Goal: Task Accomplishment & Management: Use online tool/utility

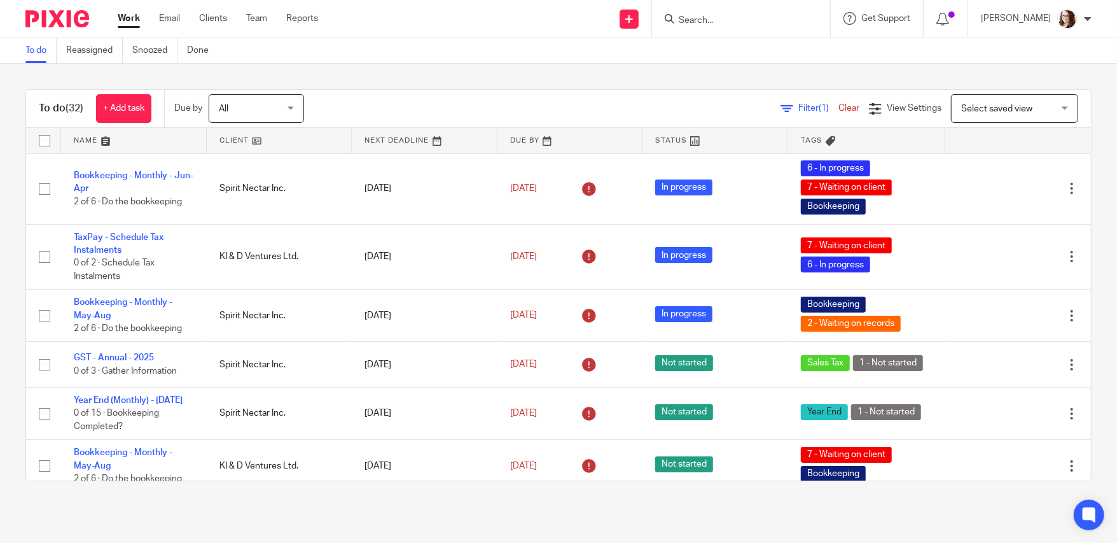
click at [701, 18] on input "Search" at bounding box center [735, 20] width 115 height 11
type input "bjork"
click button "submit" at bounding box center [0, 0] width 0 height 0
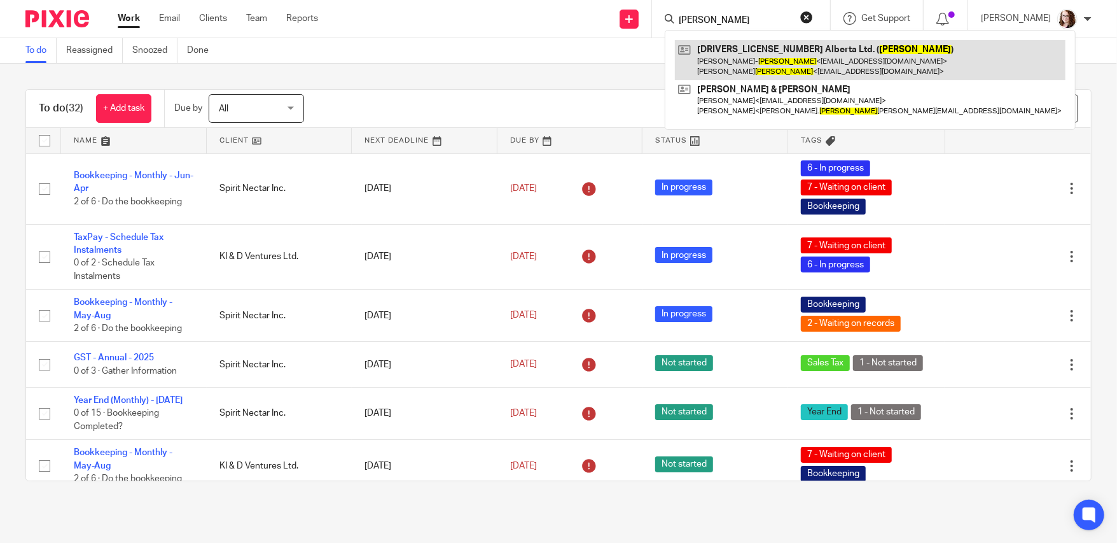
click at [746, 50] on link at bounding box center [870, 59] width 391 height 39
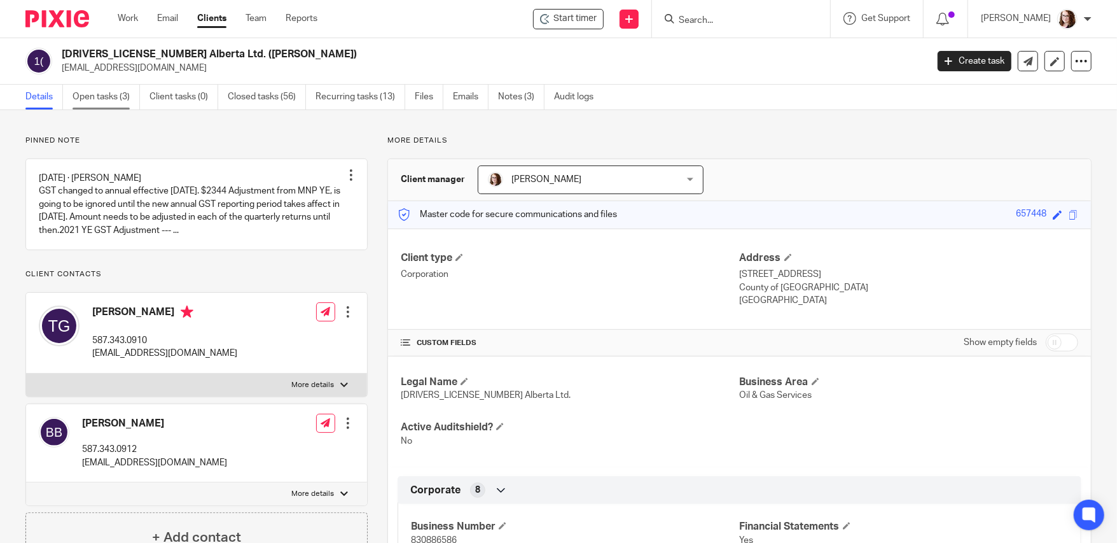
click at [94, 95] on link "Open tasks (3)" at bounding box center [106, 97] width 67 height 25
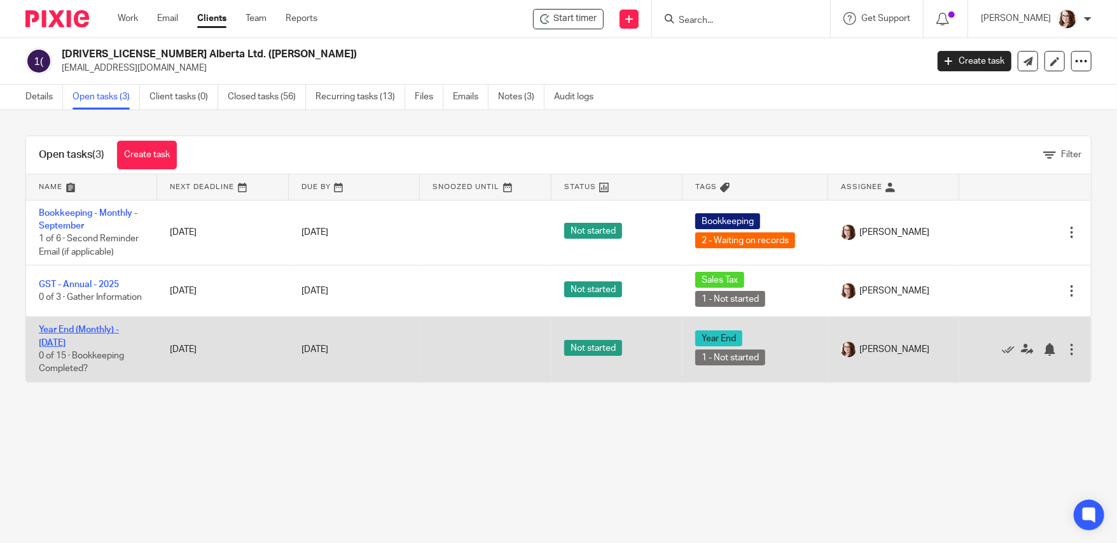
click at [77, 340] on link "Year End (Monthly) - September 2025" at bounding box center [79, 336] width 80 height 22
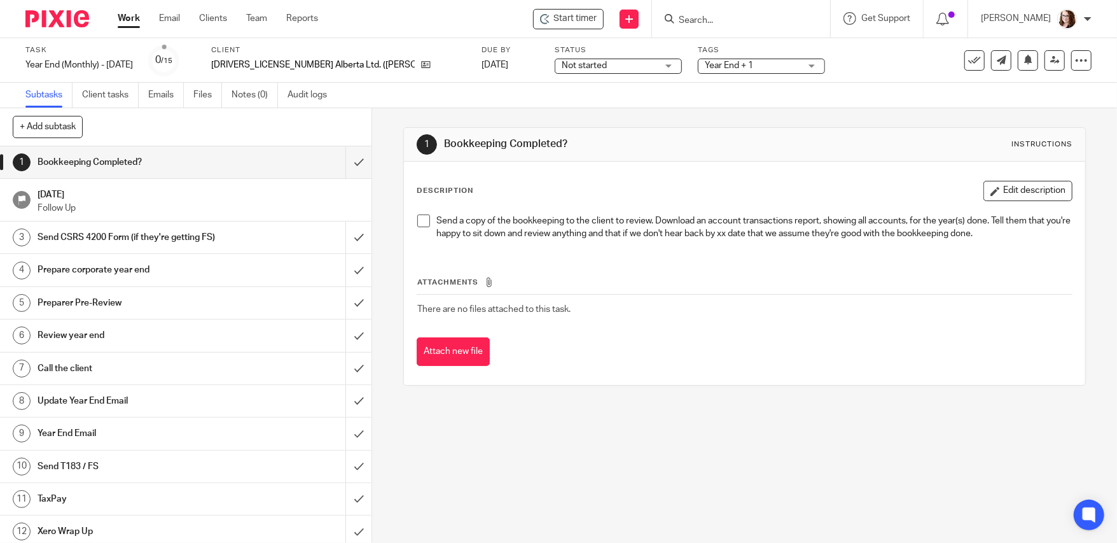
click at [118, 262] on h1 "Prepare corporate year end" at bounding box center [136, 269] width 197 height 19
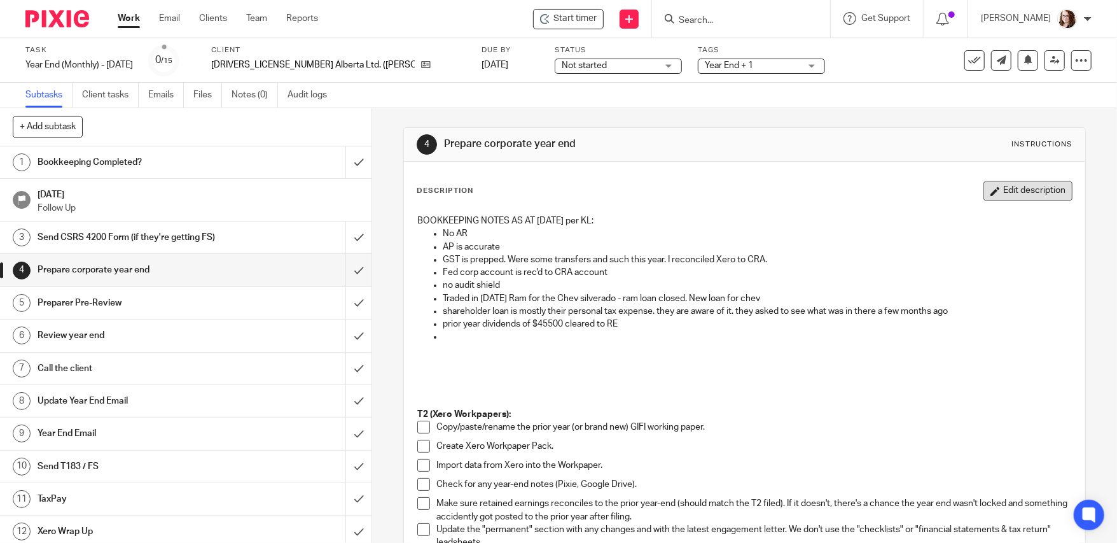
click at [995, 197] on button "Edit description" at bounding box center [1028, 191] width 89 height 20
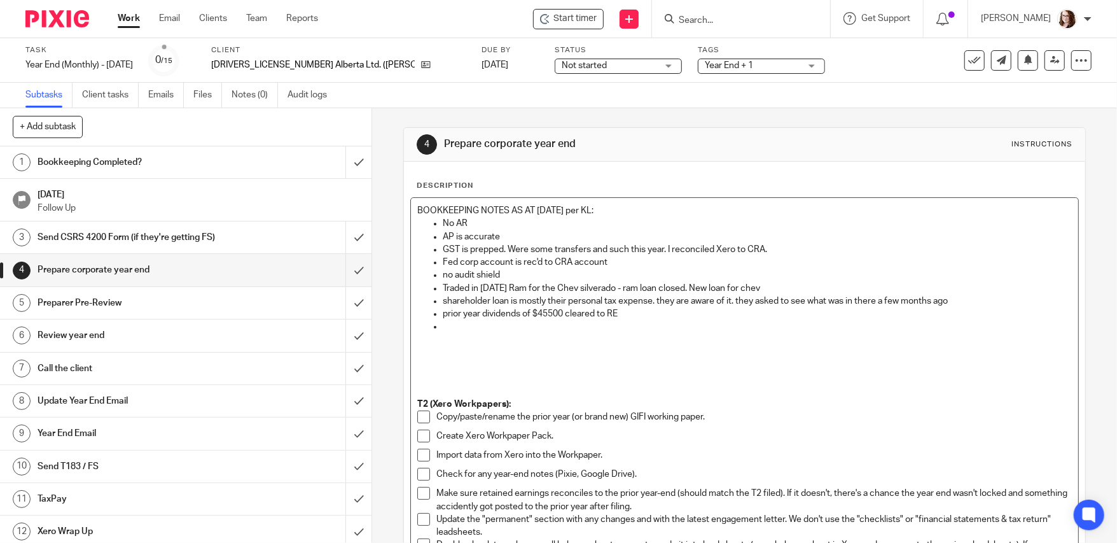
click at [479, 330] on p at bounding box center [757, 326] width 629 height 13
click at [498, 328] on p "Repairs is high, but transactions were checked and they are repair invoices." at bounding box center [757, 326] width 629 height 13
click at [966, 297] on p "shareholder loan is mostly their personal tax expense. they are aware of it. th…" at bounding box center [757, 301] width 629 height 13
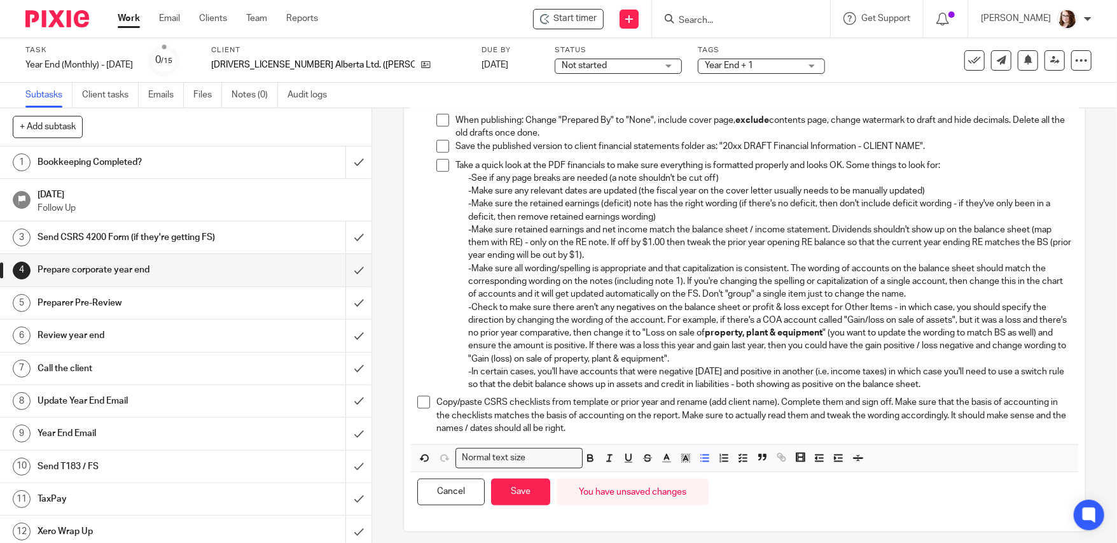
scroll to position [916, 0]
click at [529, 491] on button "Save" at bounding box center [520, 491] width 59 height 27
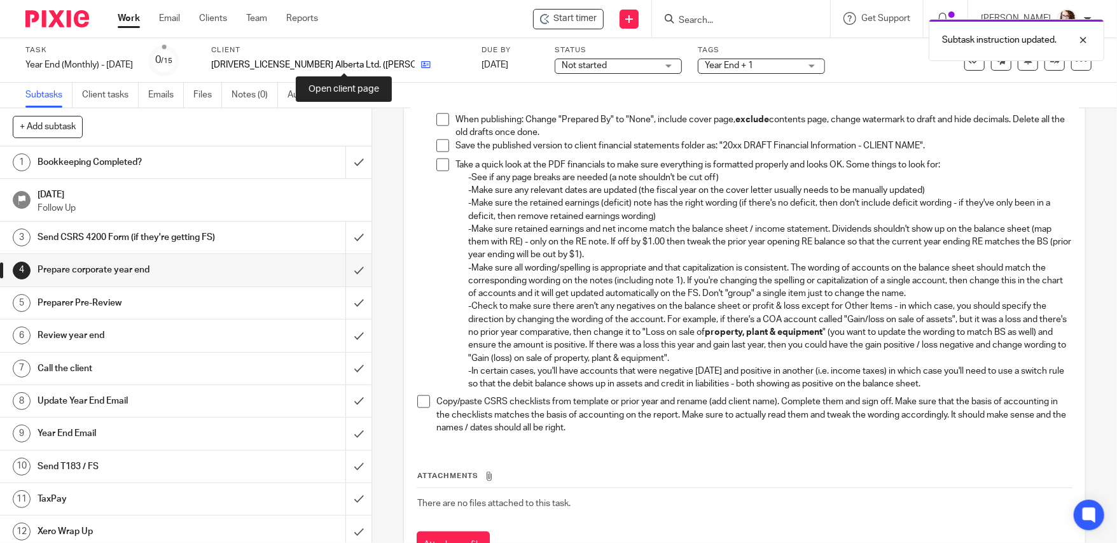
click at [421, 69] on icon at bounding box center [426, 65] width 10 height 10
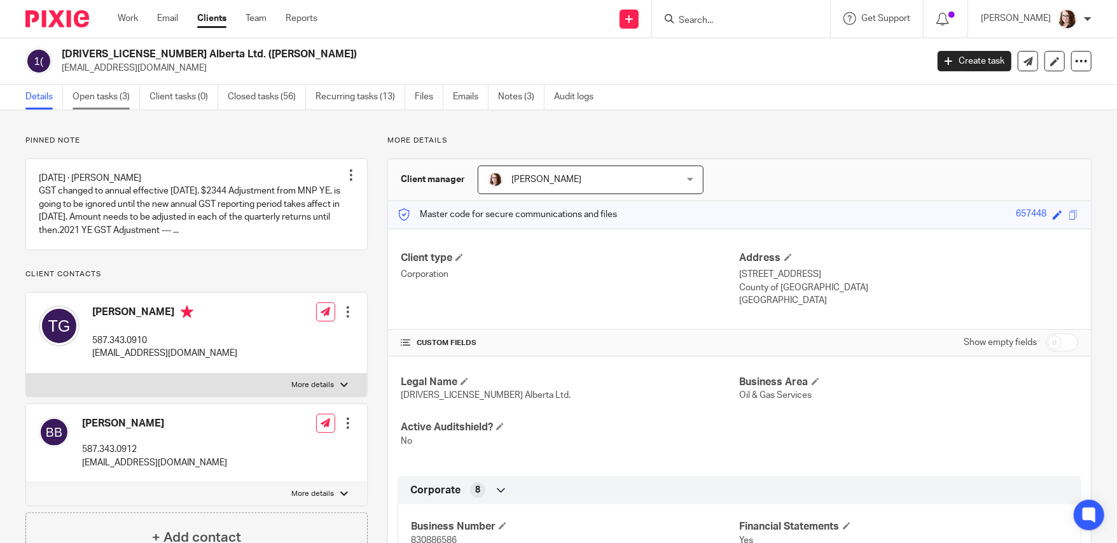
click at [94, 97] on link "Open tasks (3)" at bounding box center [106, 97] width 67 height 25
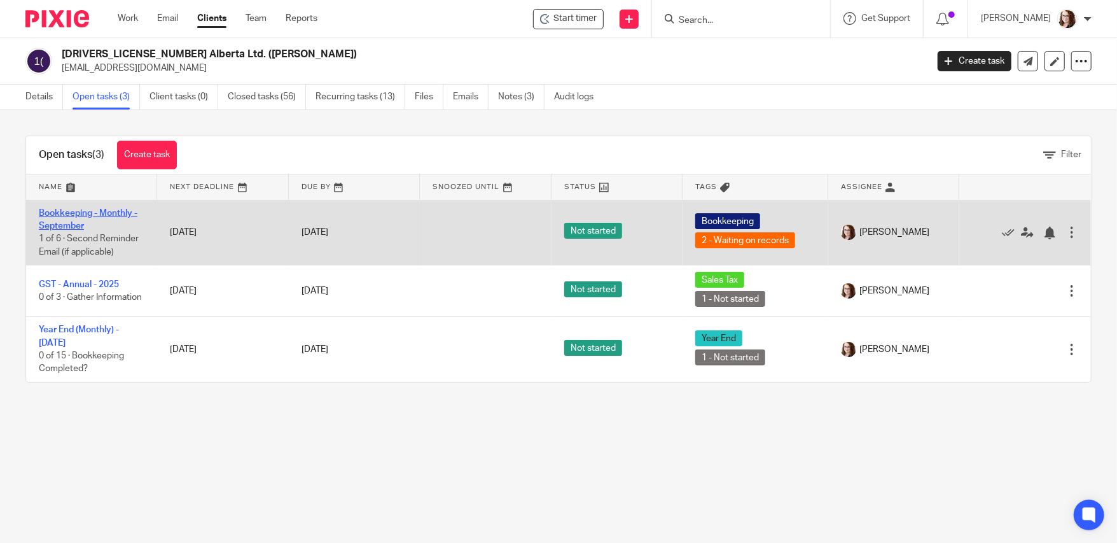
click at [97, 214] on link "Bookkeeping - Monthly - September" at bounding box center [88, 220] width 99 height 22
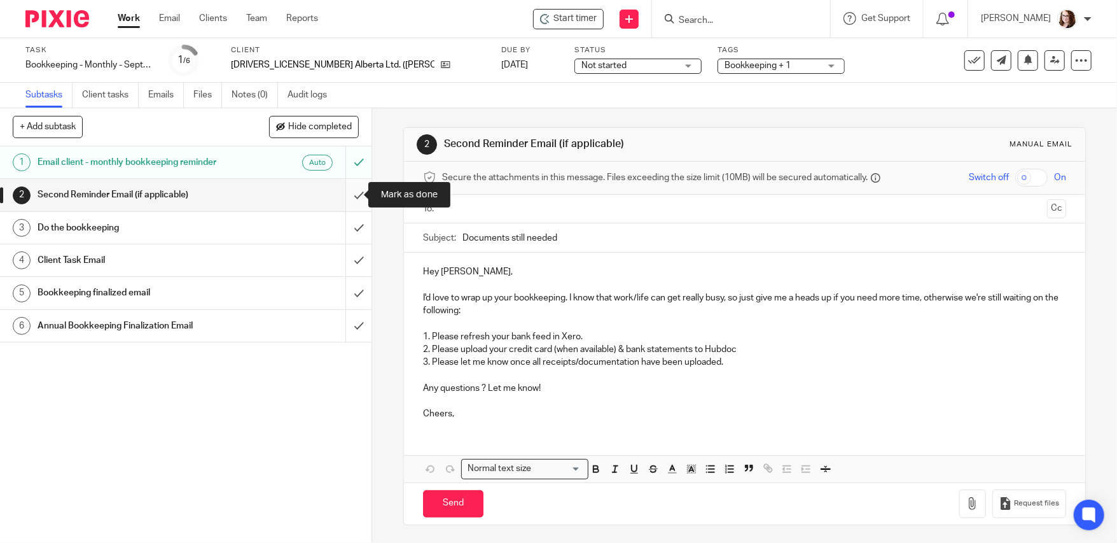
click at [350, 191] on input "submit" at bounding box center [186, 195] width 372 height 32
click at [353, 227] on input "submit" at bounding box center [186, 228] width 372 height 32
click at [347, 262] on input "submit" at bounding box center [186, 260] width 372 height 32
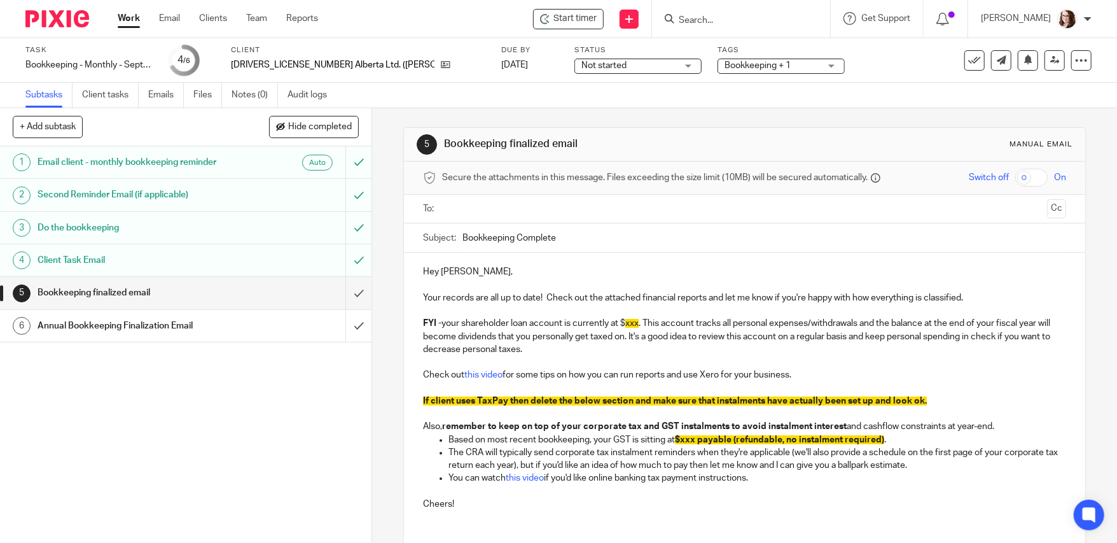
click at [627, 326] on span "xxx" at bounding box center [631, 323] width 13 height 9
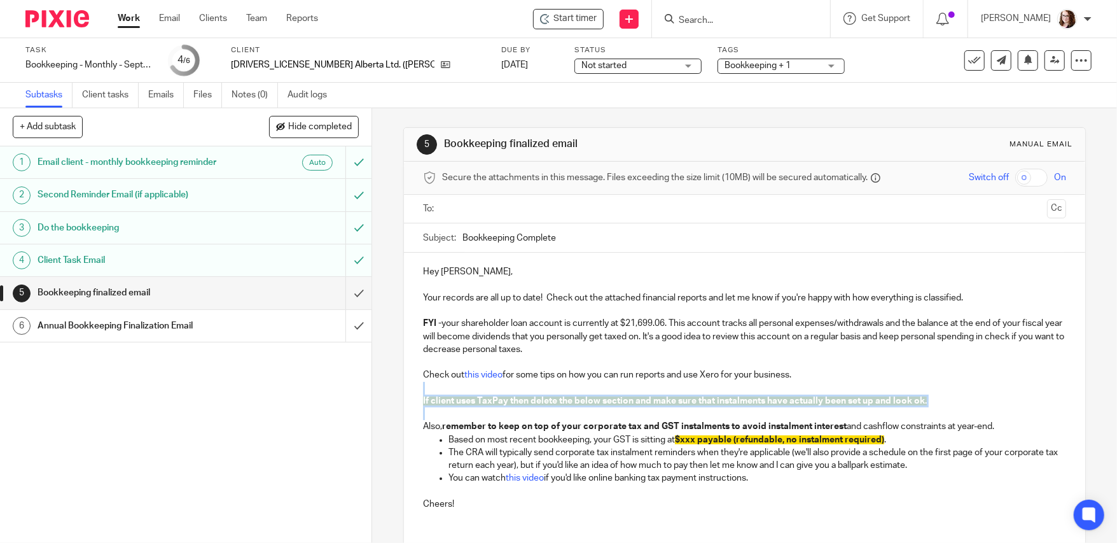
drag, startPoint x: 434, startPoint y: 384, endPoint x: 445, endPoint y: 415, distance: 32.6
click at [445, 415] on div "Hey [PERSON_NAME], Your records are all up to date! Check out the attached fina…" at bounding box center [744, 386] width 681 height 267
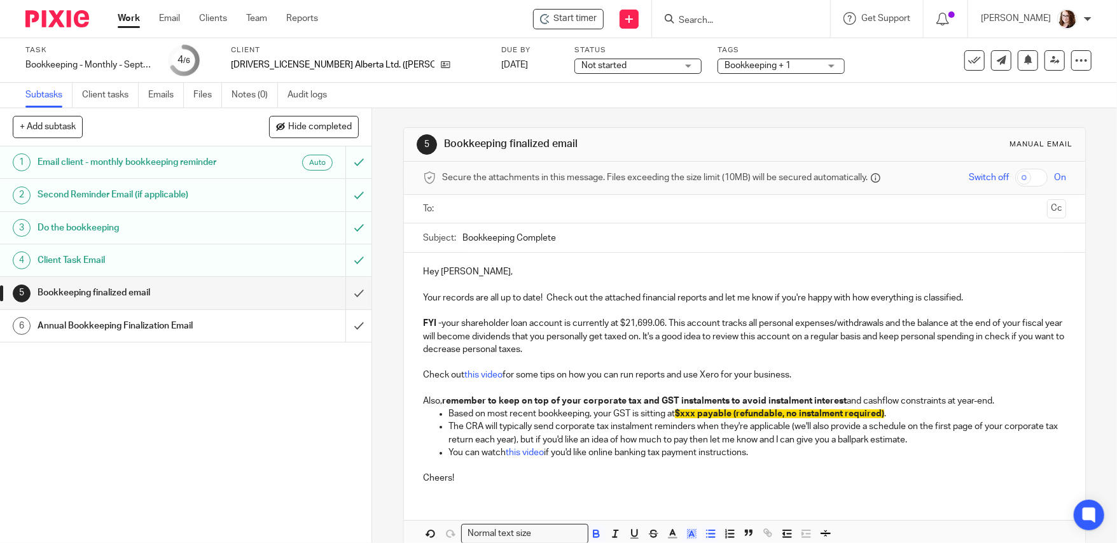
click at [683, 414] on span "$xxx payable (refundable, no instalment required)" at bounding box center [779, 413] width 209 height 9
click at [867, 415] on p "Based on most recent bookkeeping, your GST is sitting at $757.13 refundable, no…" at bounding box center [758, 413] width 618 height 13
drag, startPoint x: 858, startPoint y: 417, endPoint x: 674, endPoint y: 410, distance: 184.7
click at [674, 410] on p "Based on most recent bookkeeping, your GST is sitting at $757.13 refundable, no…" at bounding box center [758, 413] width 618 height 13
click at [695, 533] on rect "button" at bounding box center [695, 533] width 1 height 1
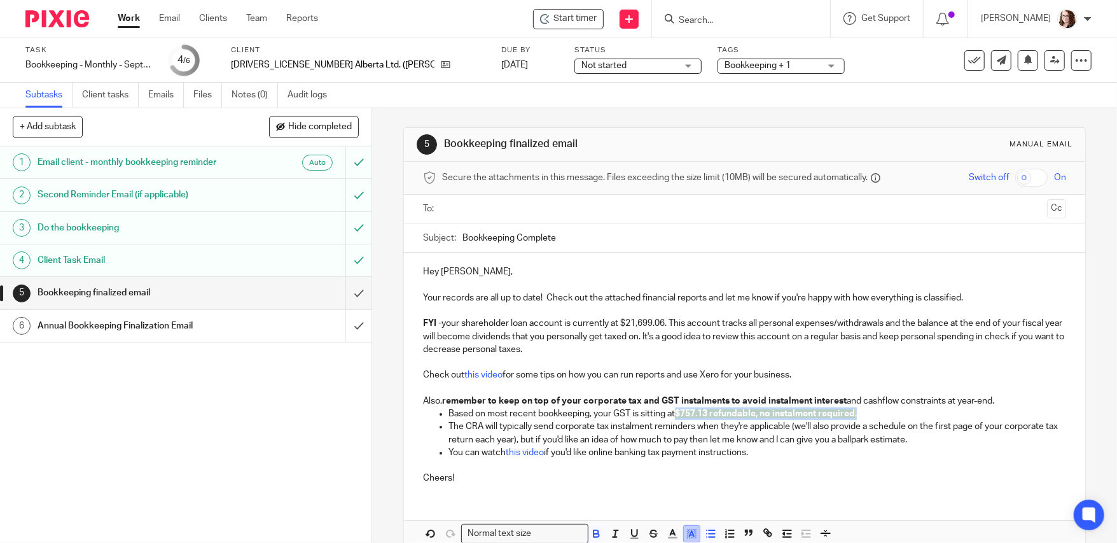
click at [689, 533] on icon "button" at bounding box center [691, 533] width 11 height 11
click at [800, 474] on p "Cheers!" at bounding box center [744, 472] width 643 height 26
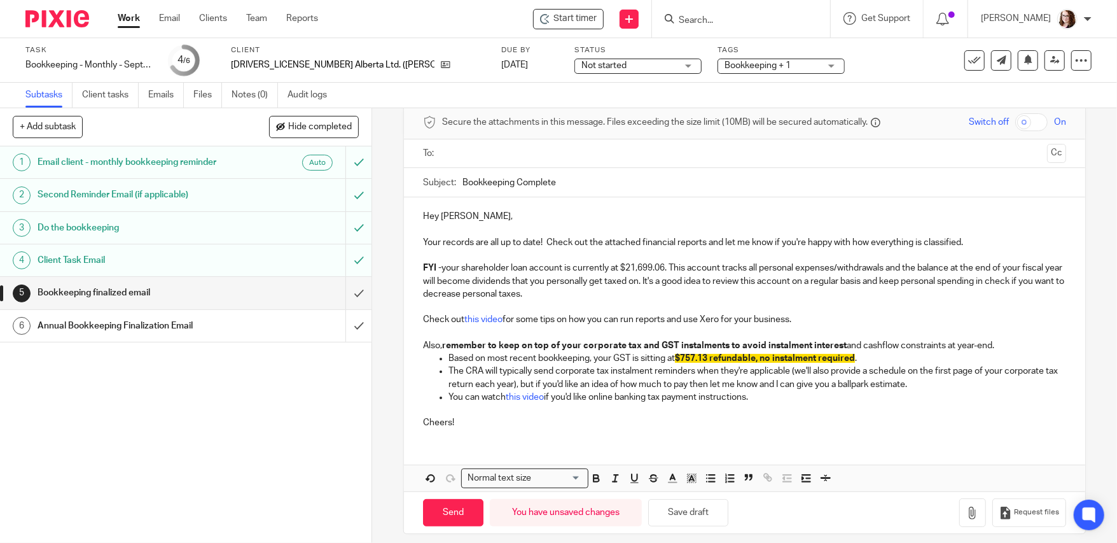
scroll to position [64, 0]
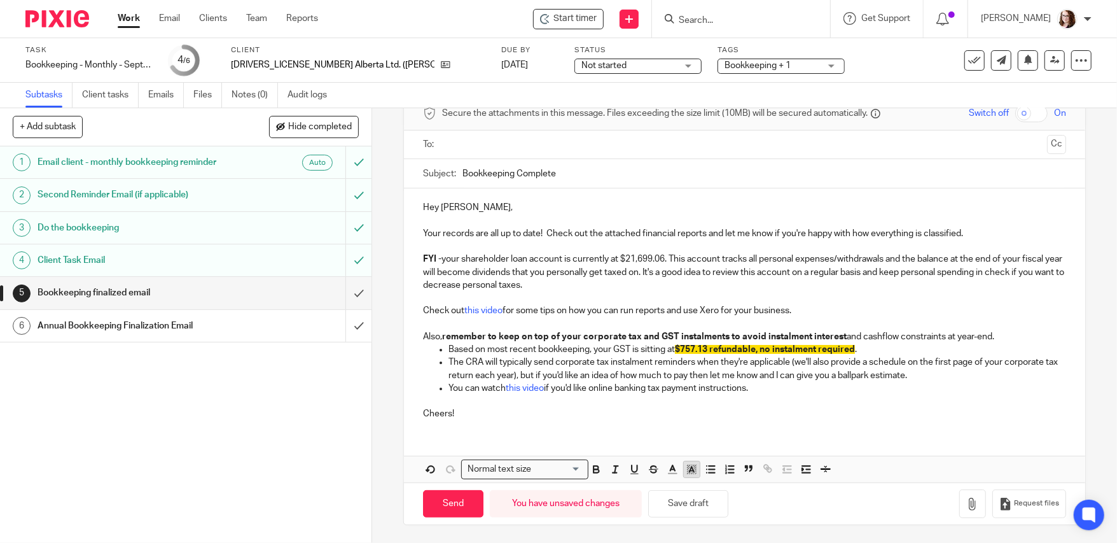
click at [688, 475] on button "button" at bounding box center [692, 469] width 16 height 16
click at [662, 486] on div "color:#FFFFFF" at bounding box center [663, 485] width 3 height 3
click at [871, 346] on p "Based on most recent bookkeeping, your GST is sitting at $757.13 refundable, no…" at bounding box center [758, 349] width 618 height 13
drag, startPoint x: 872, startPoint y: 346, endPoint x: 668, endPoint y: 351, distance: 203.7
click at [668, 351] on p "Based on most recent bookkeeping, your GST is sitting at $757.13 refundable, no…" at bounding box center [758, 349] width 618 height 13
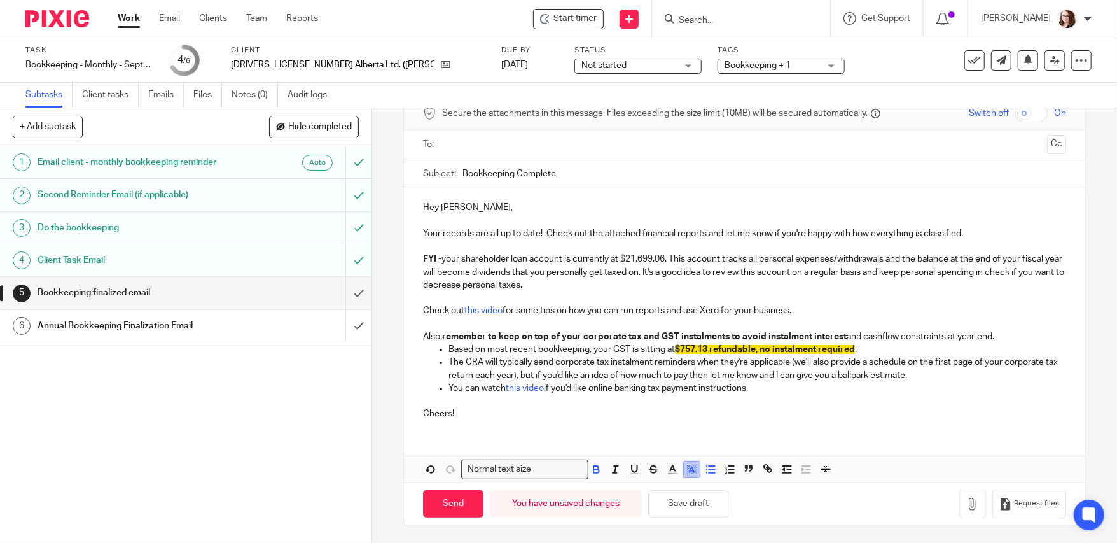
click at [690, 470] on icon "button" at bounding box center [691, 468] width 11 height 11
click at [662, 488] on li "color:#FFFFFF" at bounding box center [664, 486] width 10 height 10
drag, startPoint x: 782, startPoint y: 395, endPoint x: 788, endPoint y: 392, distance: 6.6
click at [784, 395] on p "Cheers!" at bounding box center [744, 408] width 643 height 26
click at [463, 174] on input "Bookkeeping Complete" at bounding box center [765, 173] width 604 height 29
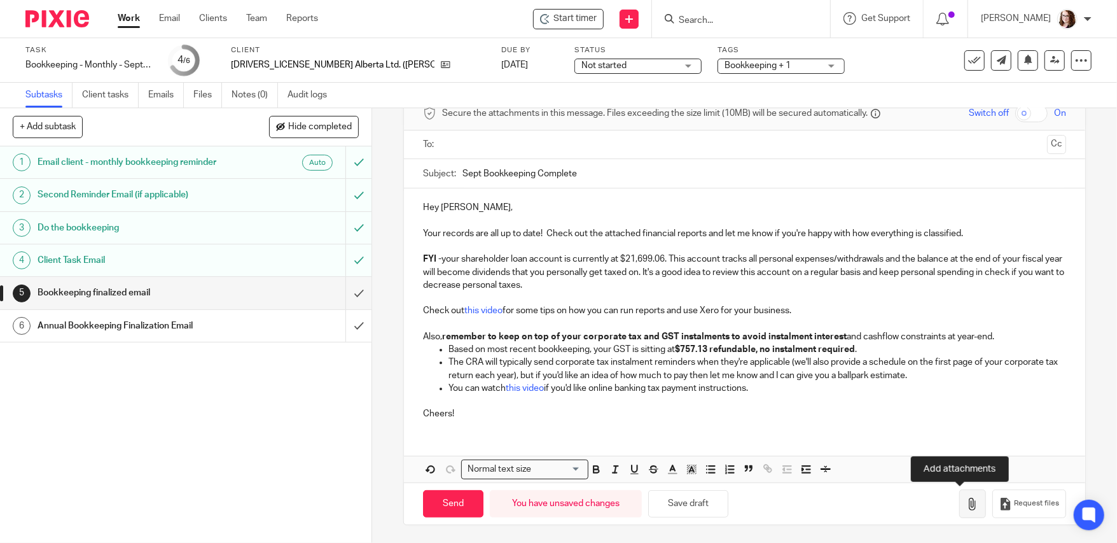
type input "Sept Bookkeeping Complete"
click at [967, 501] on icon "button" at bounding box center [973, 504] width 13 height 13
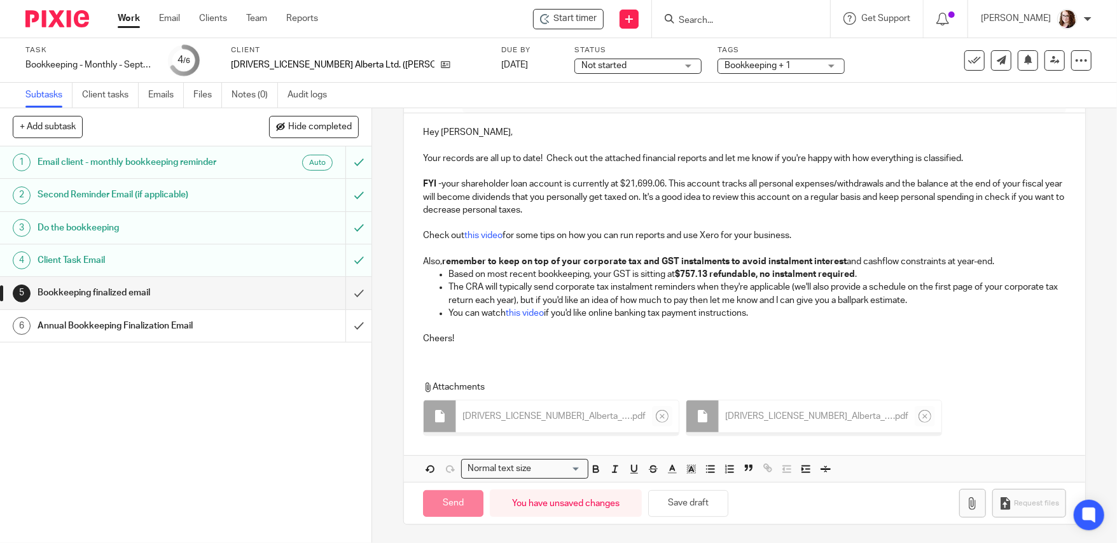
scroll to position [136, 0]
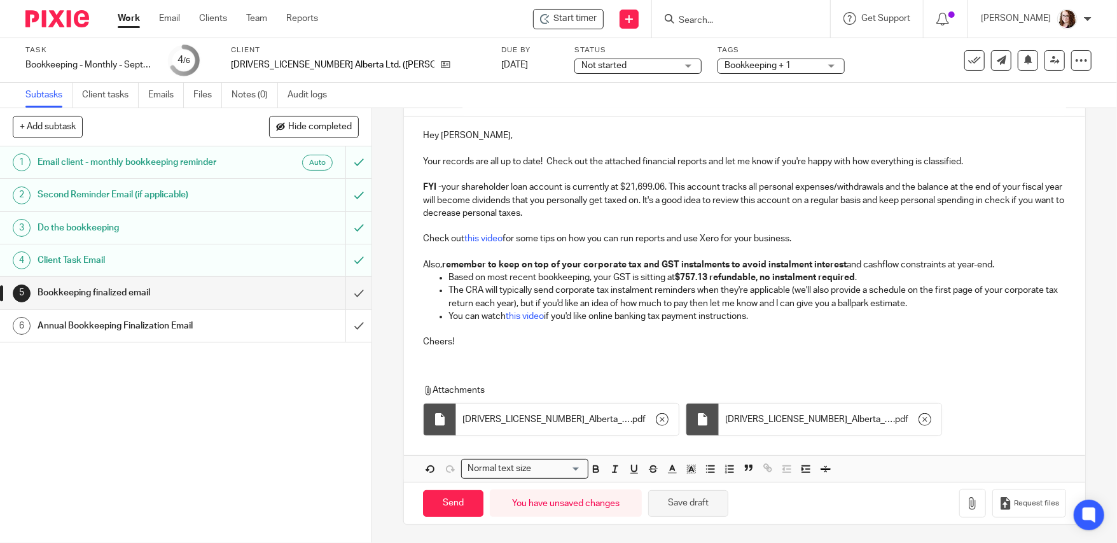
click at [694, 504] on button "Save draft" at bounding box center [688, 503] width 80 height 27
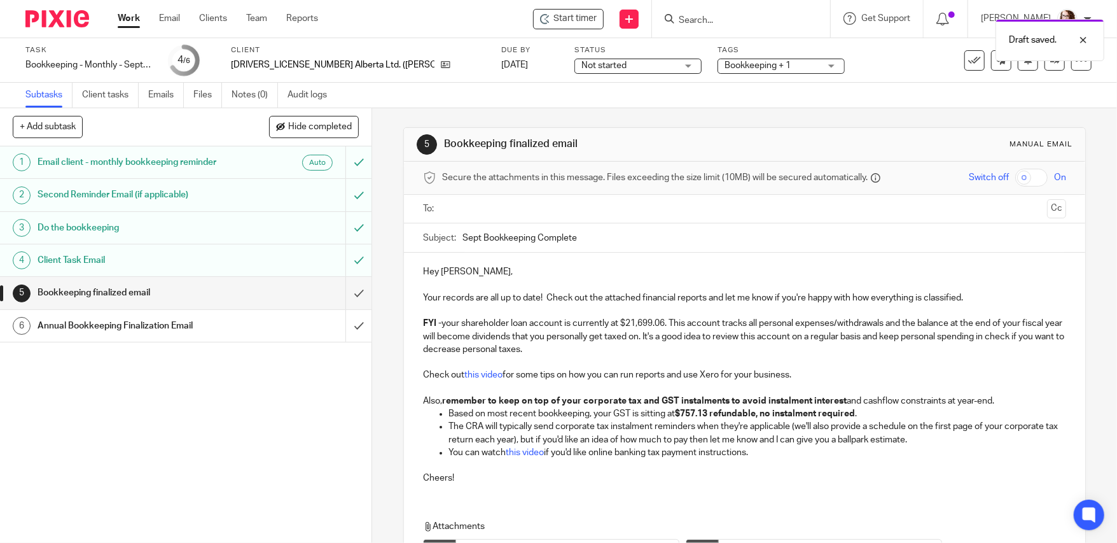
click at [449, 216] on ul at bounding box center [746, 209] width 604 height 21
click at [457, 211] on input "text" at bounding box center [745, 209] width 596 height 15
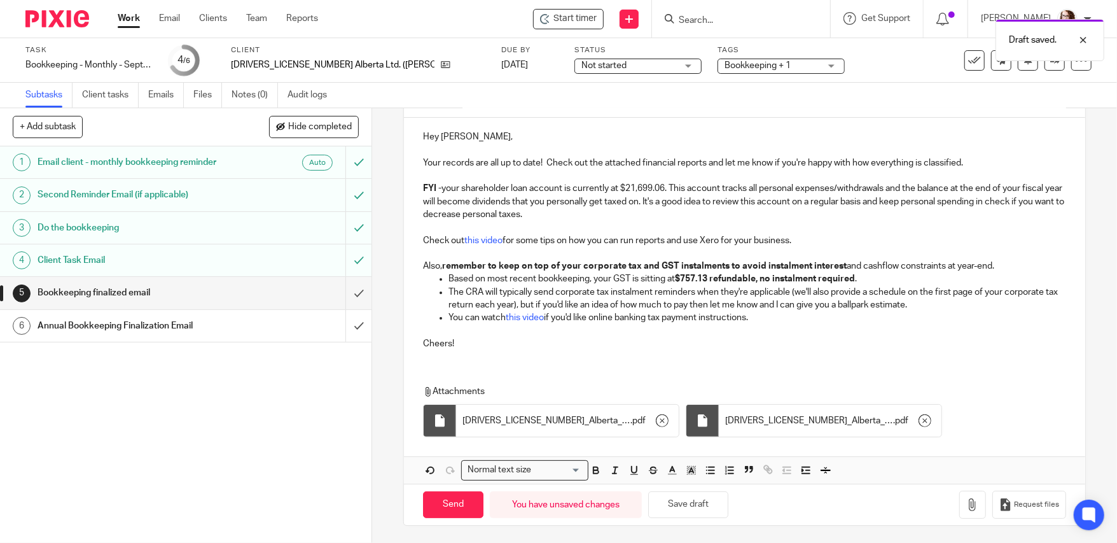
scroll to position [139, 0]
click at [465, 500] on input "Send" at bounding box center [453, 502] width 60 height 27
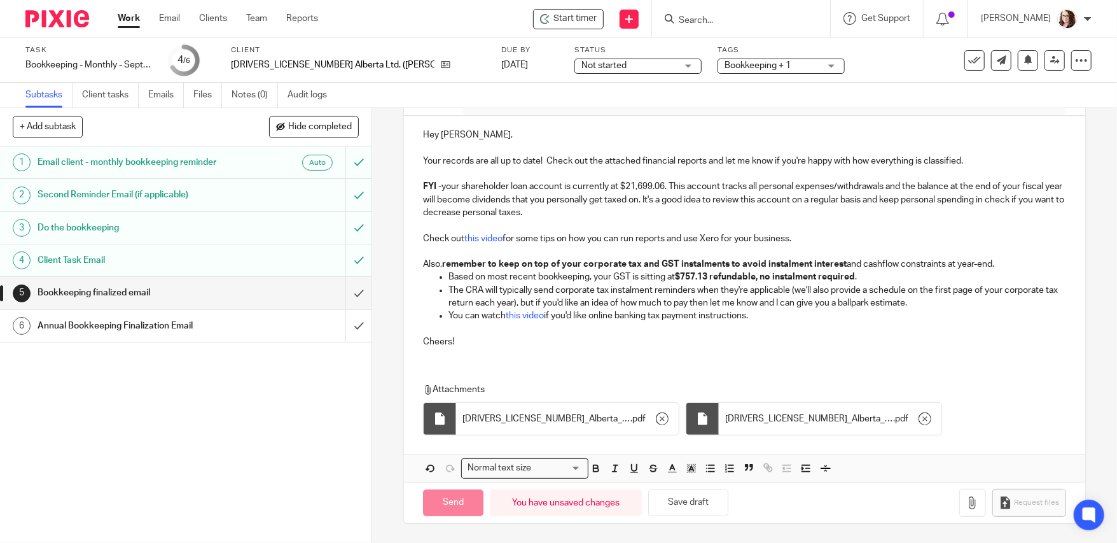
type input "Sent"
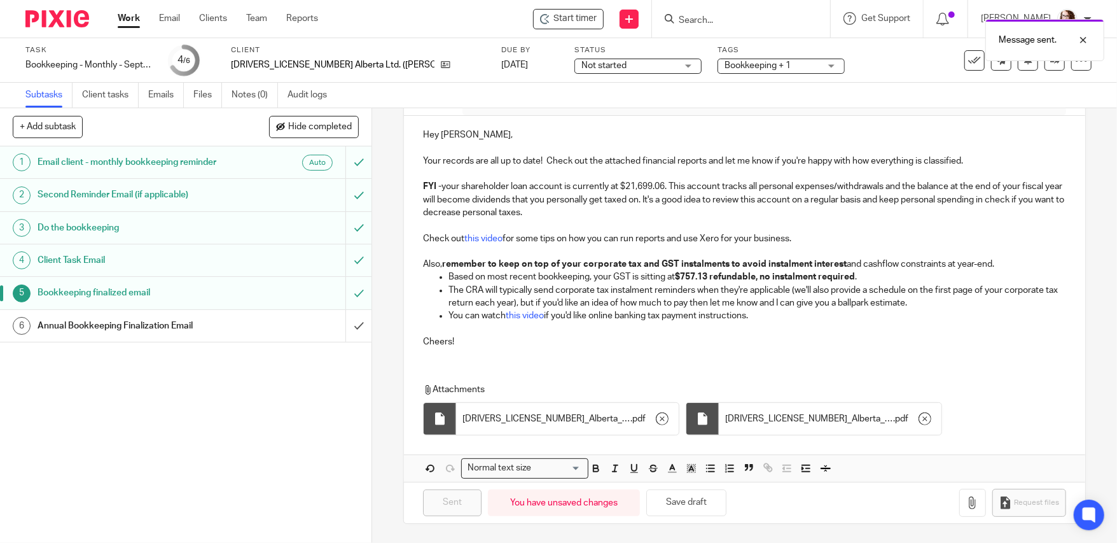
click at [163, 330] on h1 "Annual Bookkeeping Finalization Email" at bounding box center [136, 325] width 197 height 19
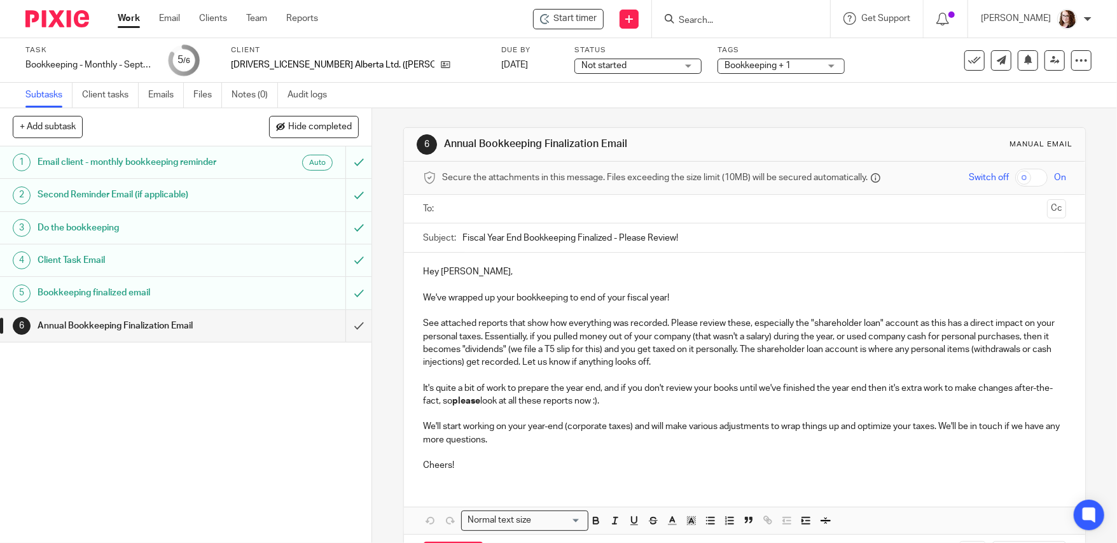
click at [678, 300] on p "We've wrapped up your bookkeeping to end of your fiscal year!" at bounding box center [744, 297] width 643 height 13
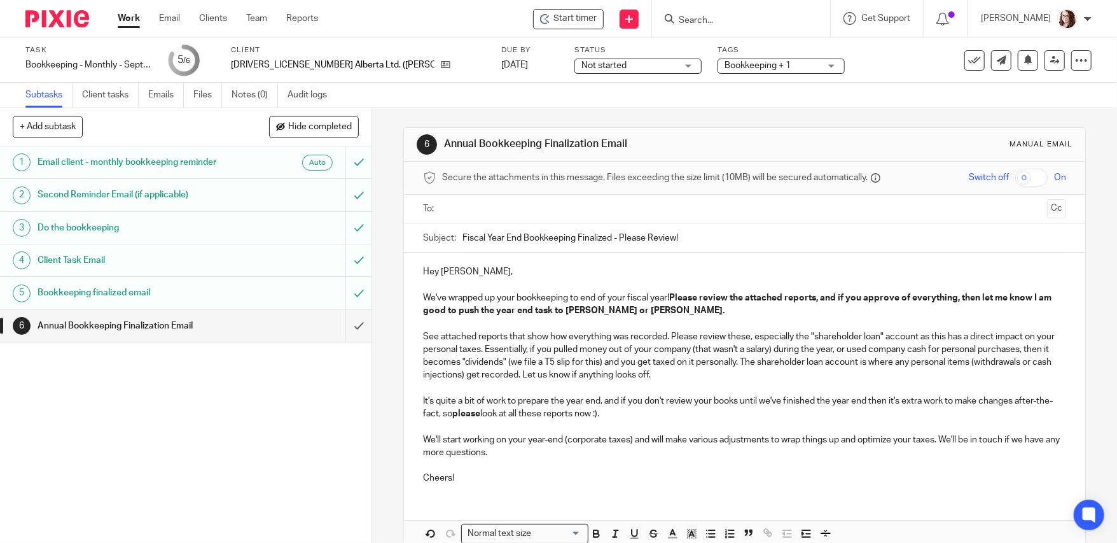
click at [671, 296] on strong "Please review the attached reports, and if you approve of everything, then let …" at bounding box center [738, 304] width 631 height 22
click at [672, 297] on strong "Please review the attached reports, and if you approve of everything, then let …" at bounding box center [738, 304] width 631 height 22
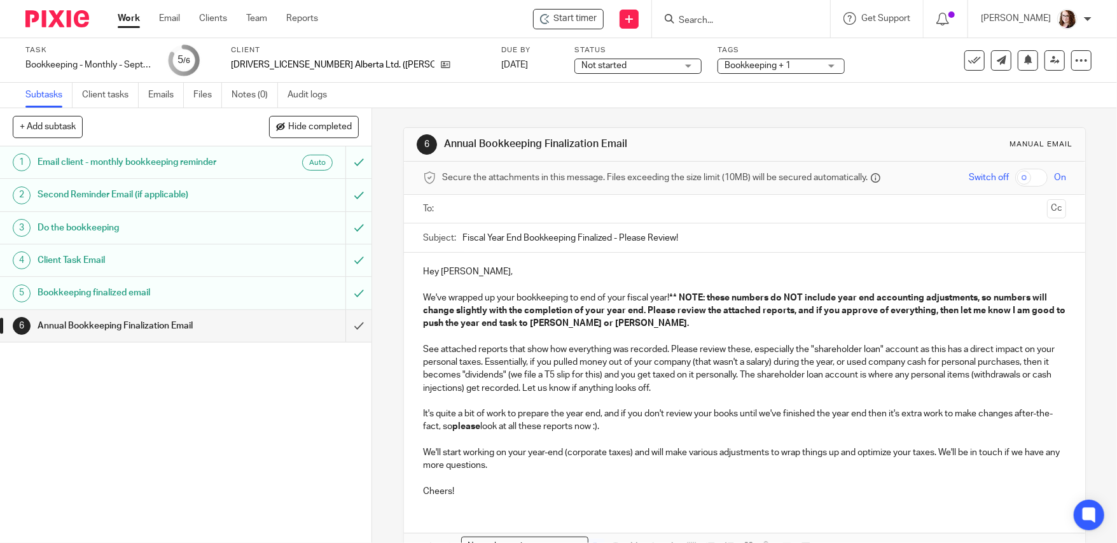
click at [627, 325] on p "We've wrapped up your bookkeeping to end of your fiscal year! ** NOTE: these nu…" at bounding box center [744, 310] width 643 height 39
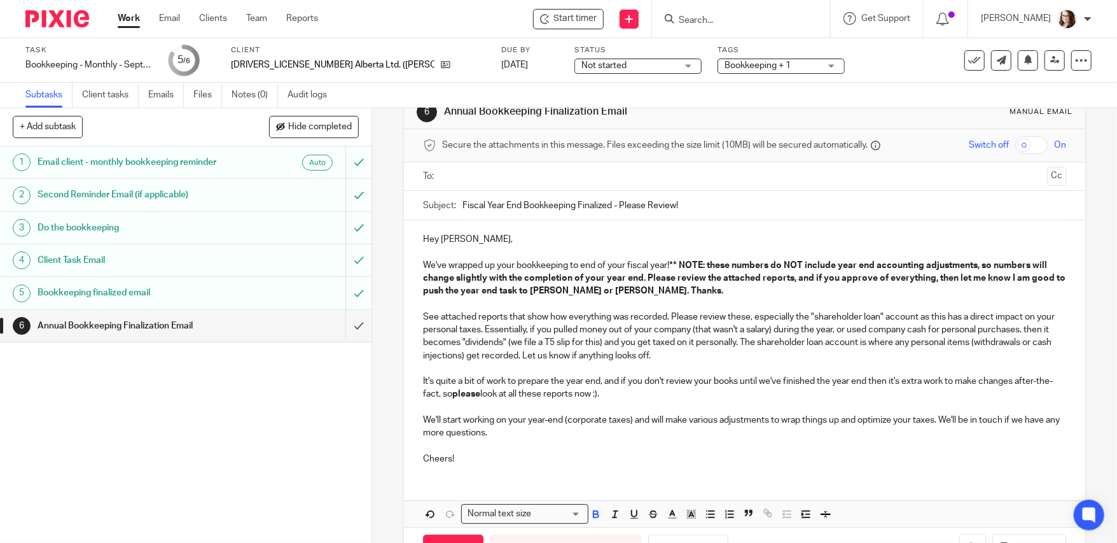
scroll to position [78, 0]
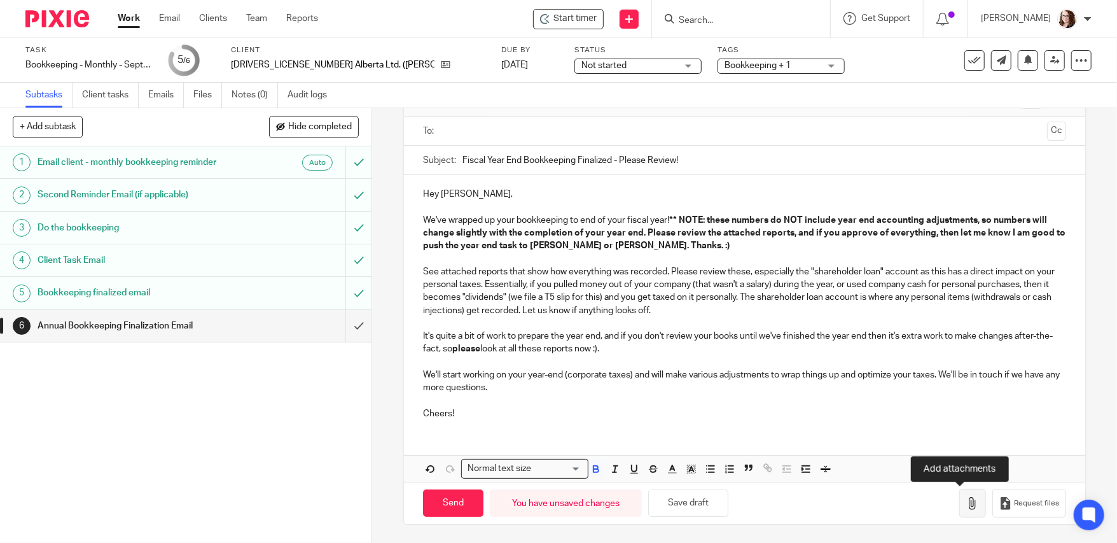
click at [967, 508] on icon "button" at bounding box center [973, 503] width 13 height 13
click at [967, 507] on icon "button" at bounding box center [973, 503] width 13 height 13
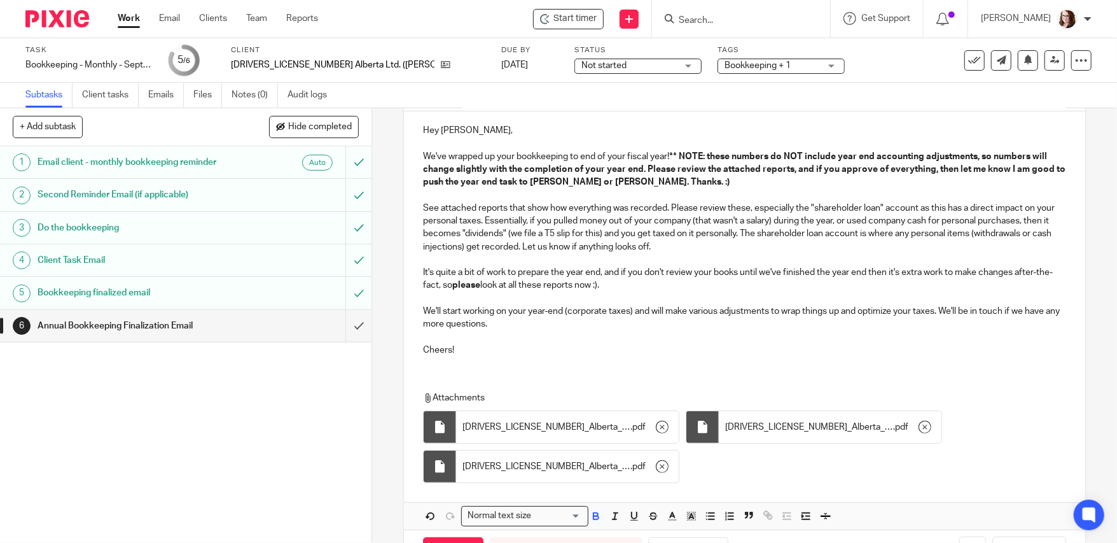
scroll to position [189, 0]
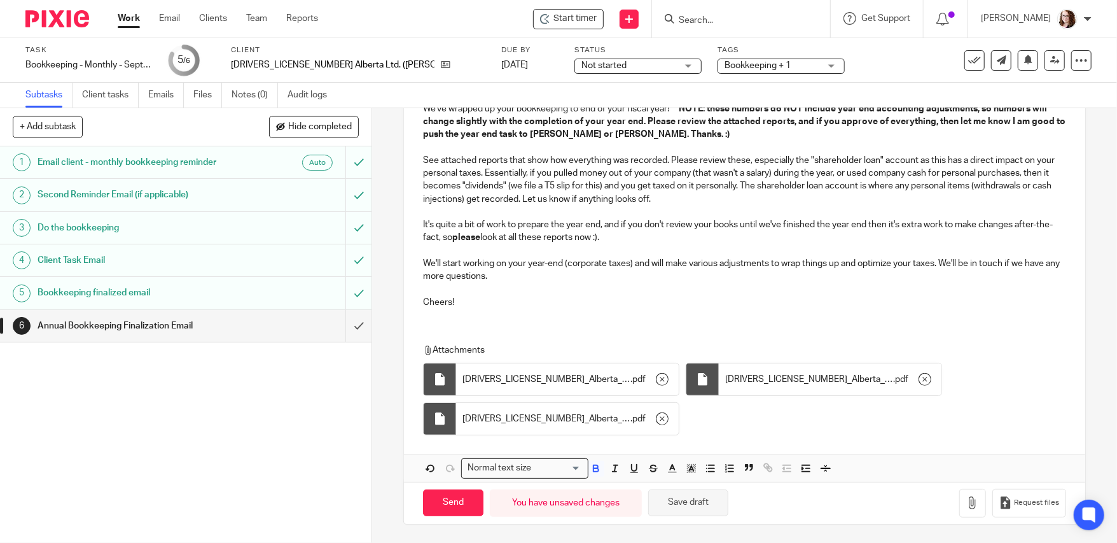
click at [715, 506] on button "Save draft" at bounding box center [688, 502] width 80 height 27
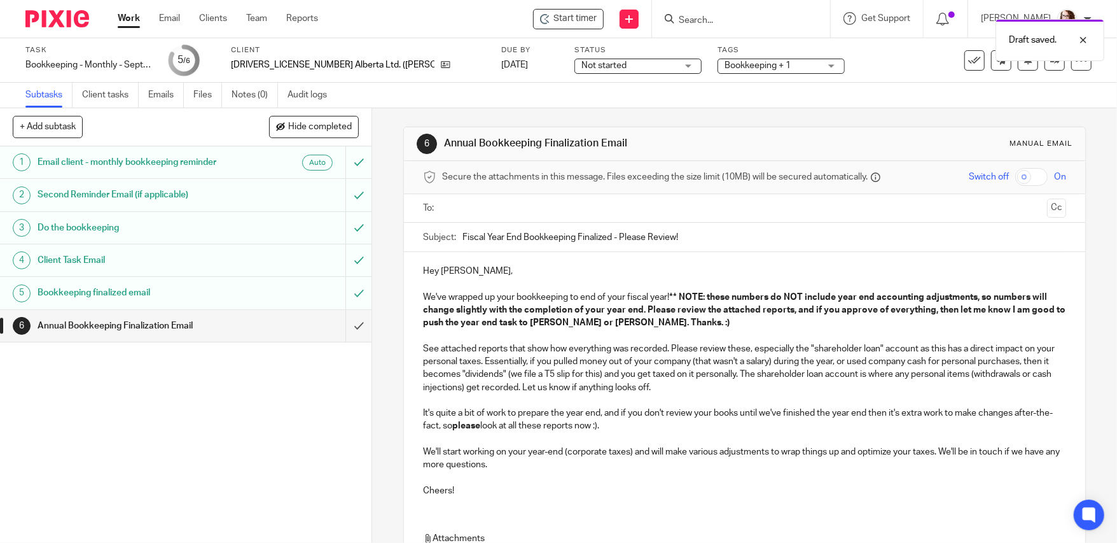
scroll to position [0, 0]
click at [461, 207] on input "text" at bounding box center [745, 209] width 596 height 15
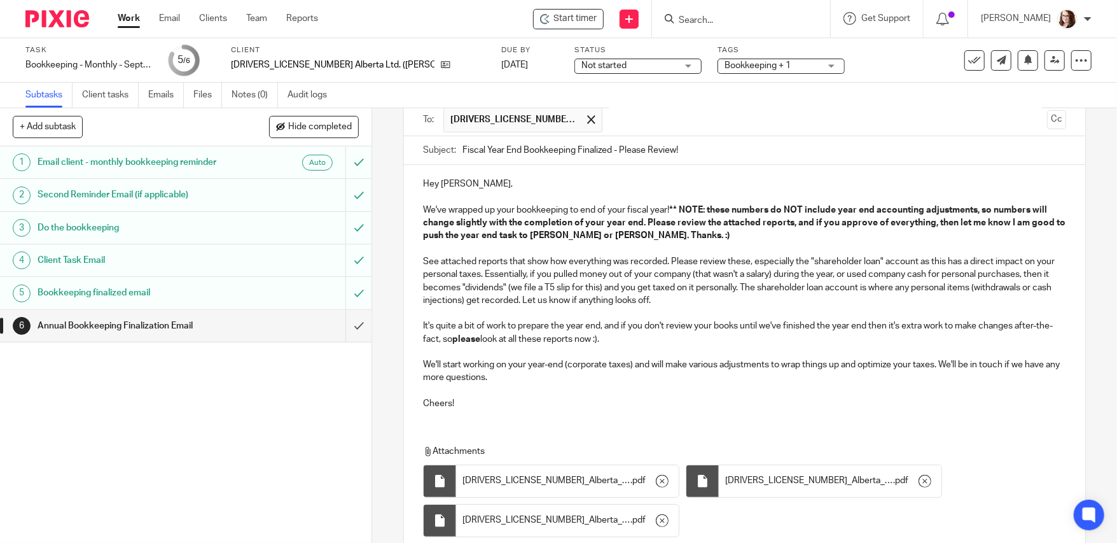
scroll to position [90, 0]
click at [616, 234] on strong "** NOTE: these numbers do NOT include year end accounting adjustments, so numbe…" at bounding box center [745, 223] width 645 height 35
click at [613, 235] on strong "** NOTE: these numbers do NOT include year end accounting adjustments, so numbe…" at bounding box center [745, 223] width 645 height 35
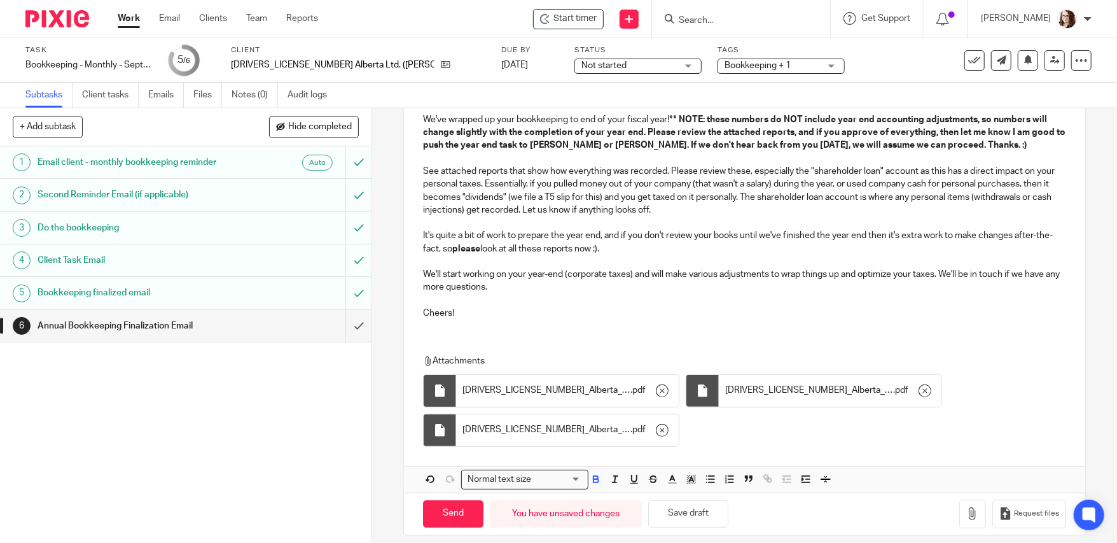
scroll to position [192, 0]
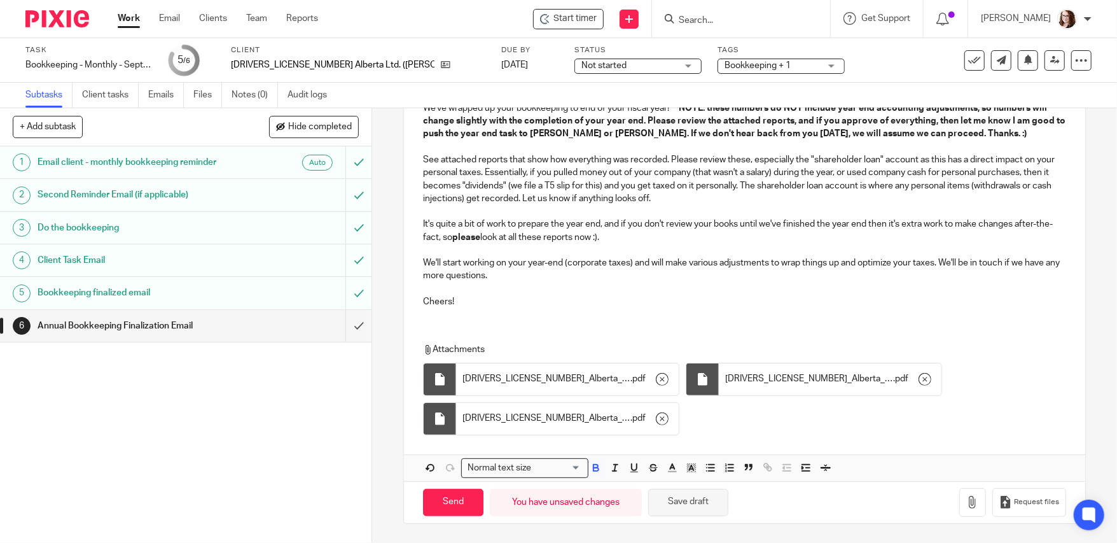
click at [719, 501] on button "Save draft" at bounding box center [688, 502] width 80 height 27
click at [447, 507] on input "Send" at bounding box center [453, 502] width 60 height 27
type input "Sent"
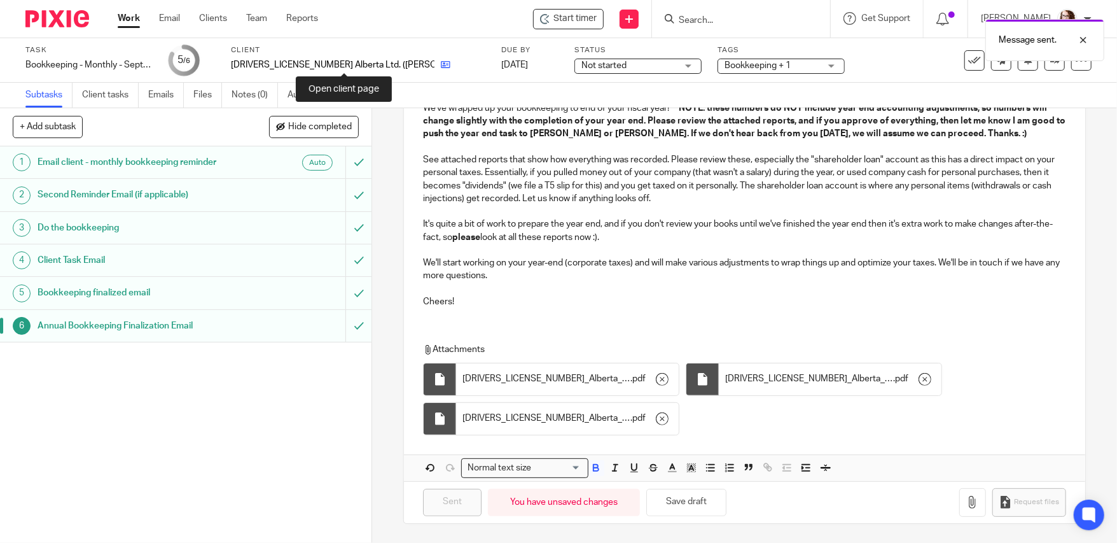
click at [441, 65] on icon at bounding box center [446, 65] width 10 height 10
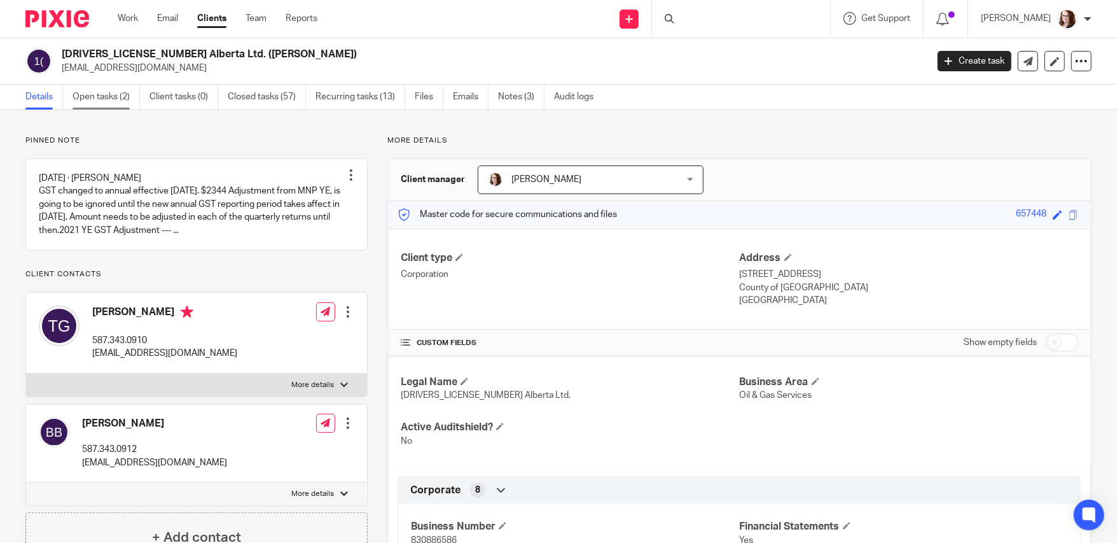
click at [107, 93] on link "Open tasks (2)" at bounding box center [106, 97] width 67 height 25
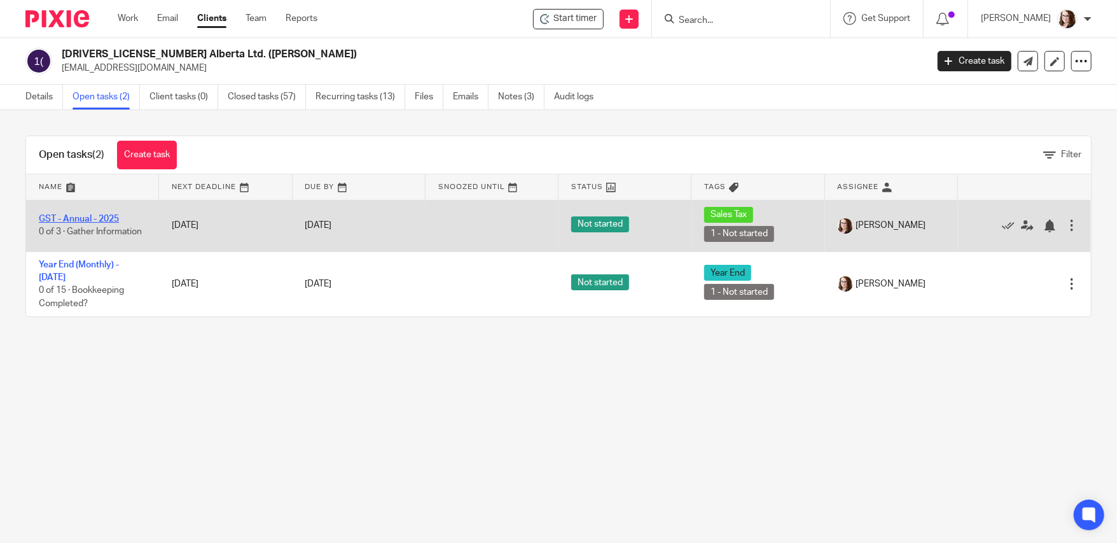
click at [90, 221] on link "GST - Annual - 2025" at bounding box center [79, 218] width 80 height 9
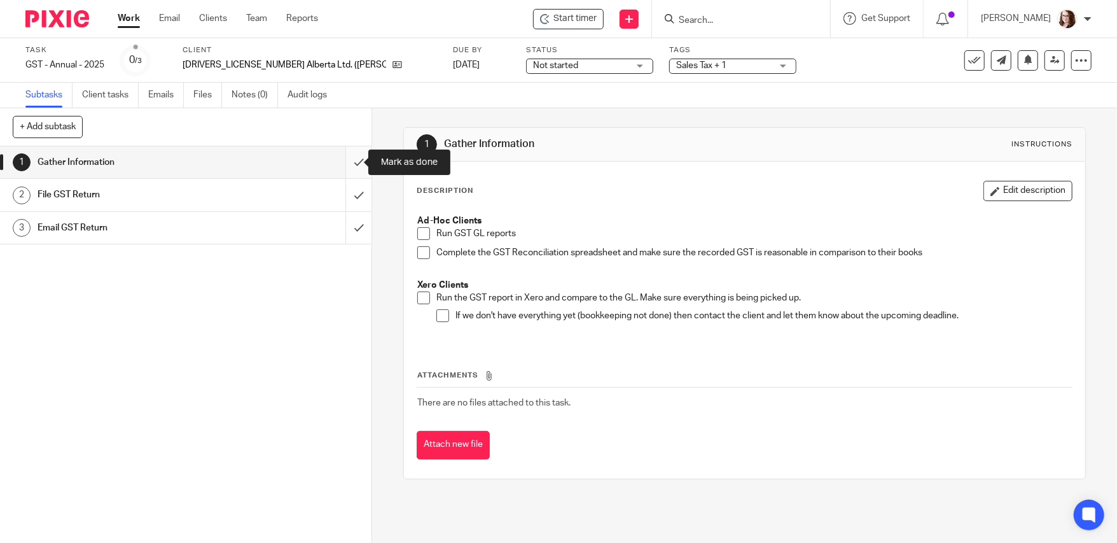
click at [344, 167] on input "submit" at bounding box center [186, 162] width 372 height 32
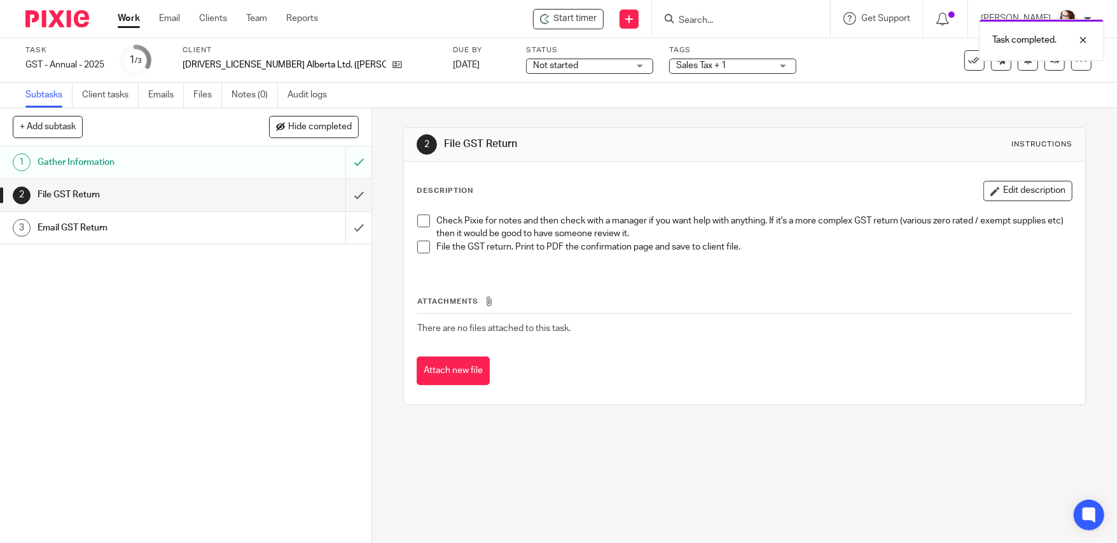
click at [676, 69] on span "Sales Tax + 1" at bounding box center [701, 65] width 50 height 9
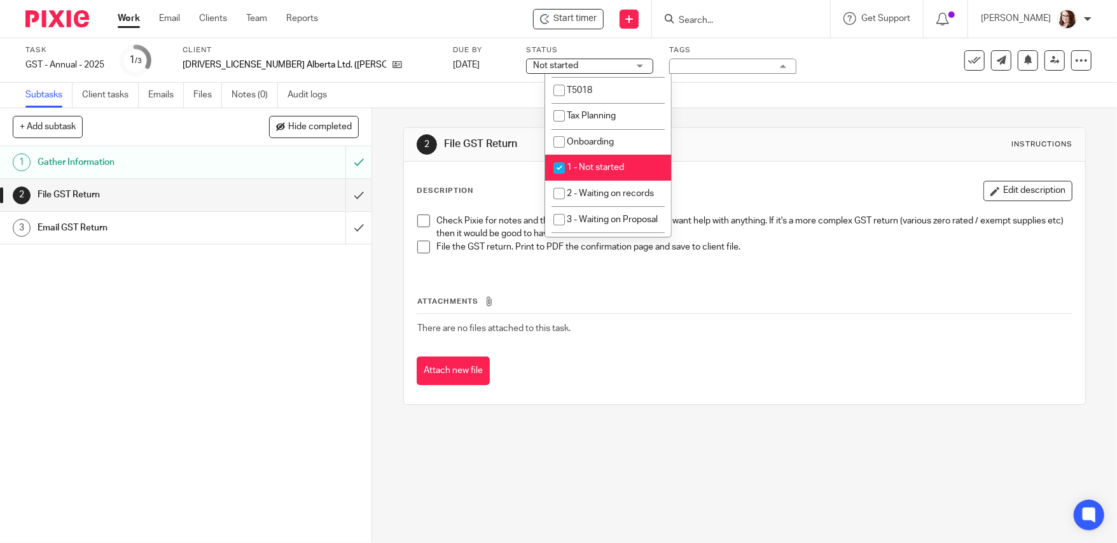
scroll to position [305, 0]
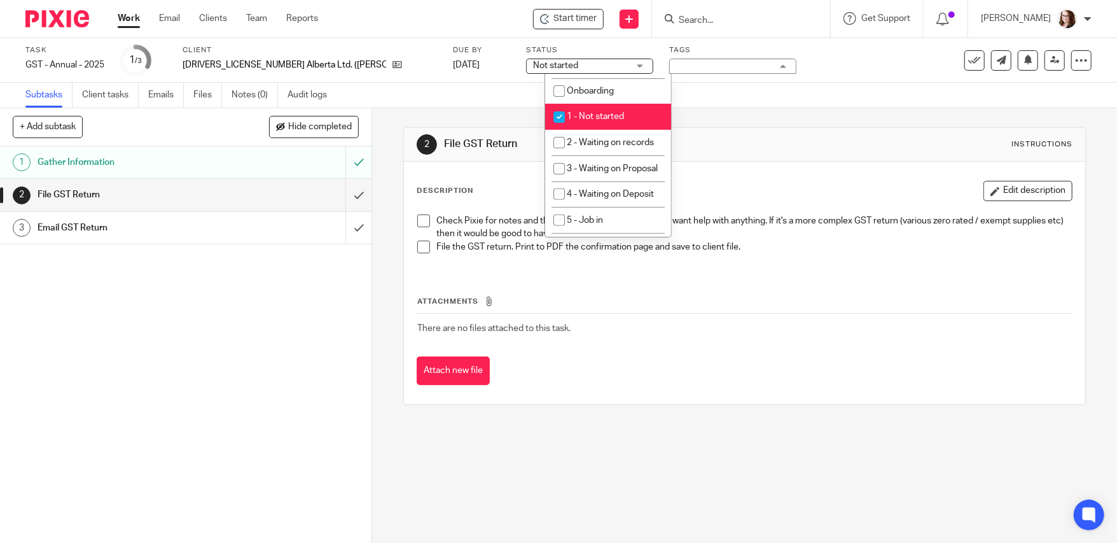
click at [594, 121] on span "1 - Not started" at bounding box center [595, 116] width 57 height 9
checkbox input "false"
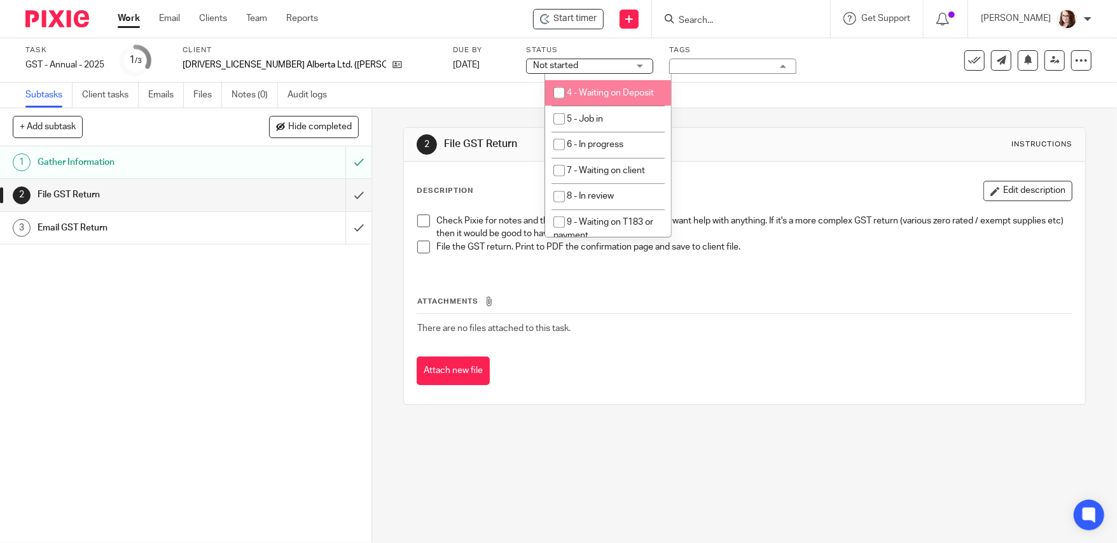
scroll to position [407, 0]
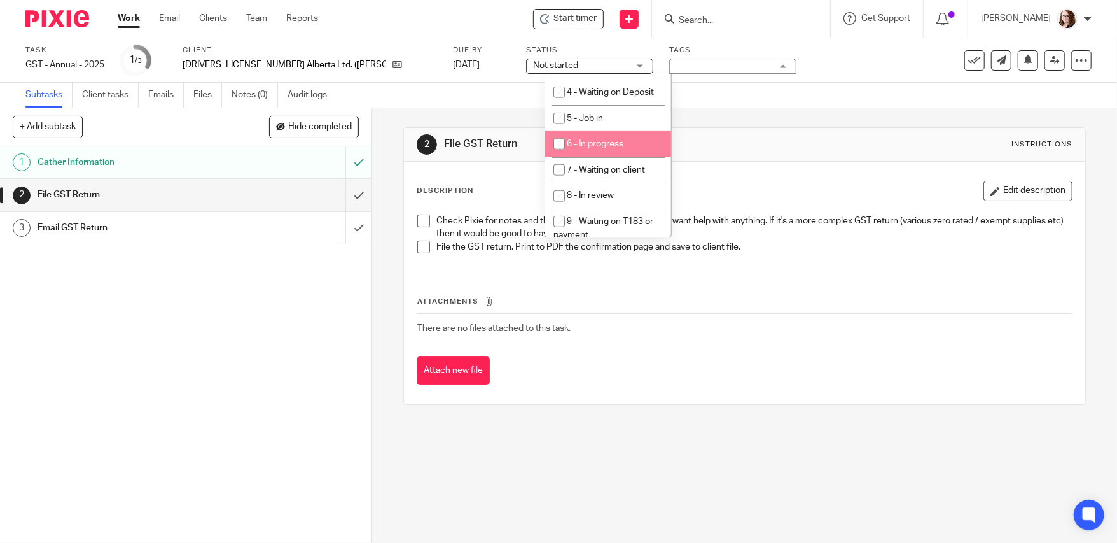
click at [606, 148] on span "6 - In progress" at bounding box center [595, 143] width 57 height 9
checkbox input "true"
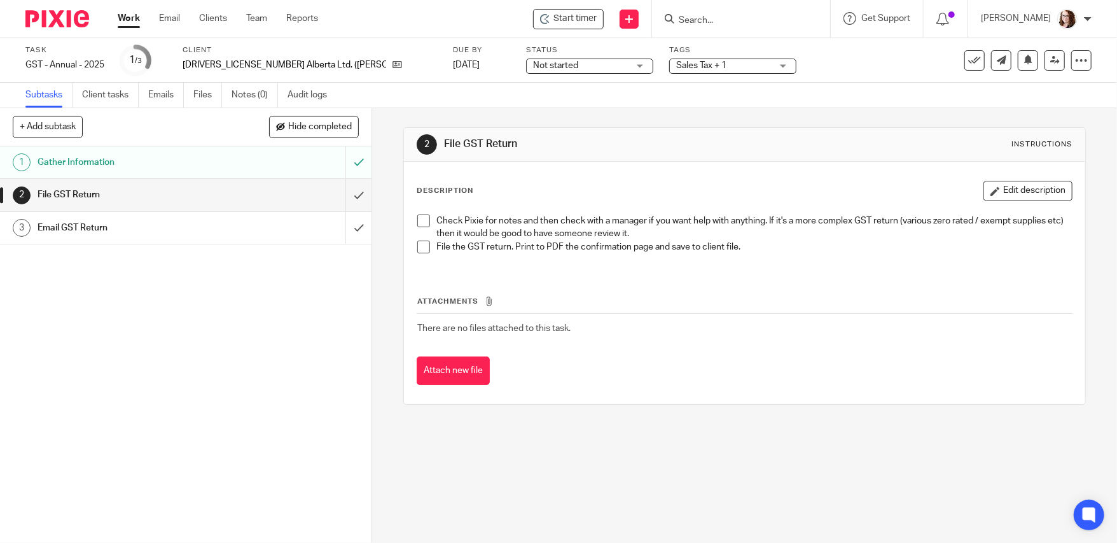
click at [746, 70] on div "Task GST - Annual - 2025 Save GST - Annual - 2025 1 /3 Client 1851204 Alberta L…" at bounding box center [469, 60] width 889 height 31
click at [132, 15] on link "Work" at bounding box center [129, 18] width 22 height 13
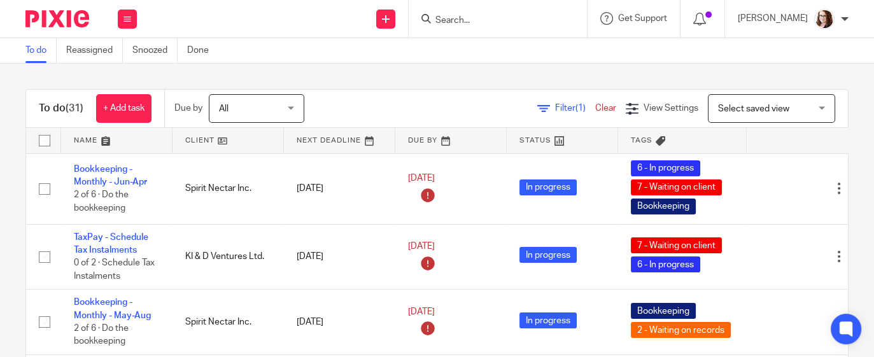
click at [226, 140] on link at bounding box center [227, 140] width 111 height 25
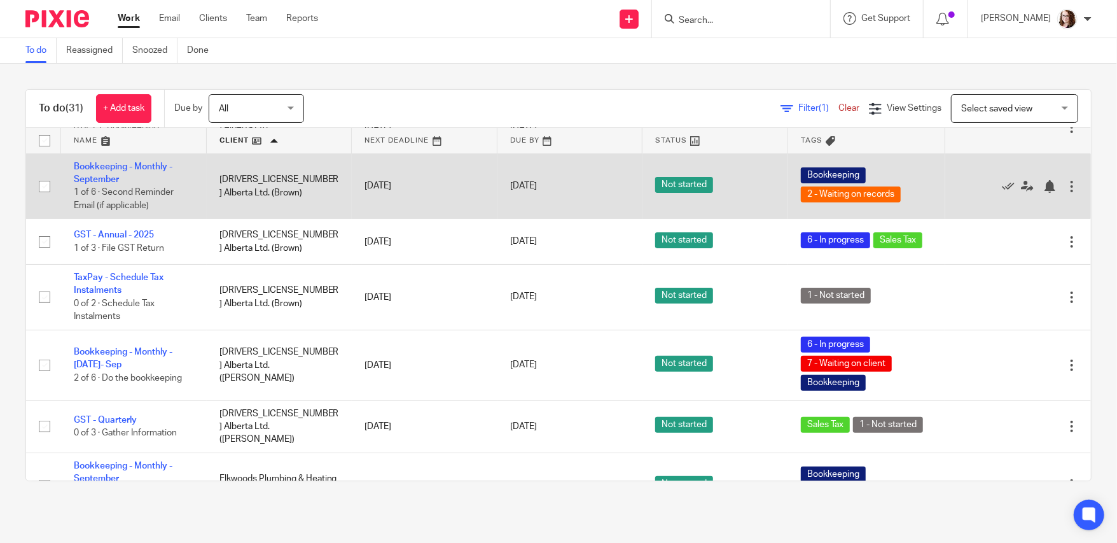
scroll to position [255, 0]
